Goal: Browse casually: Explore the website without a specific task or goal

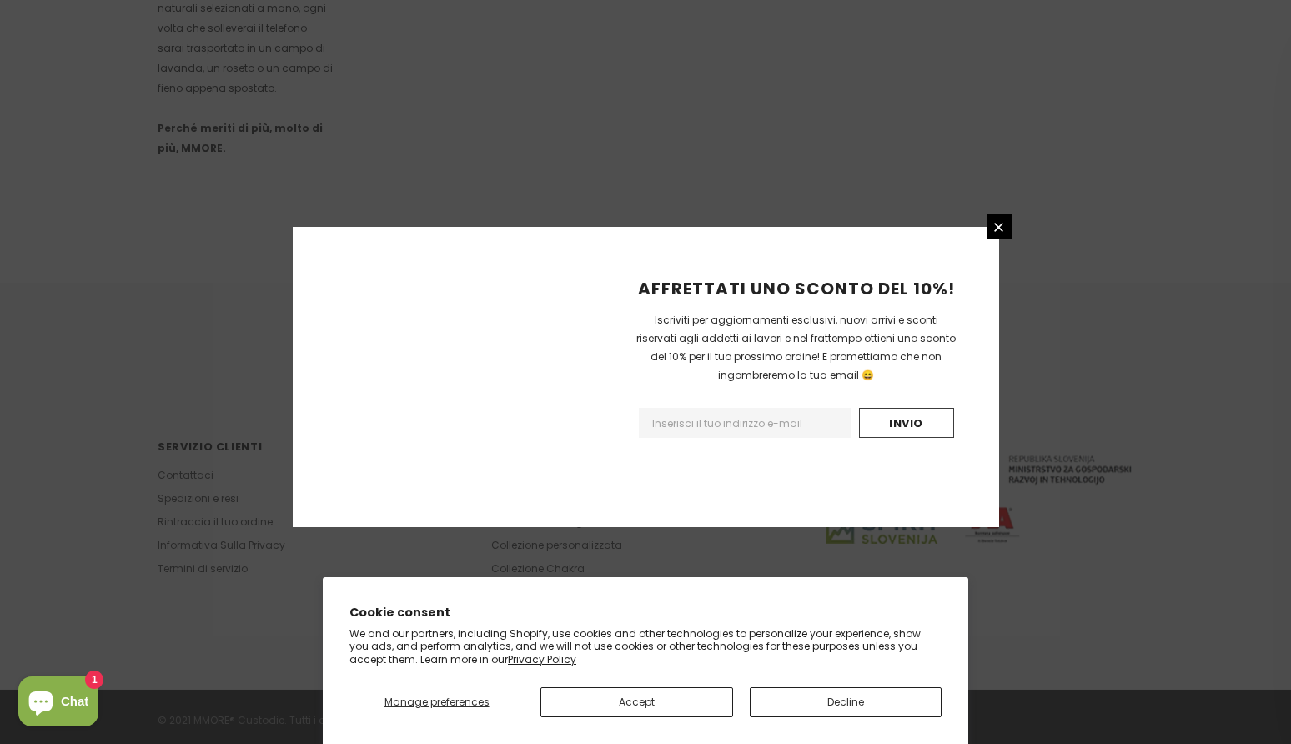
scroll to position [966, 0]
